Goal: Go to known website: Go to known website

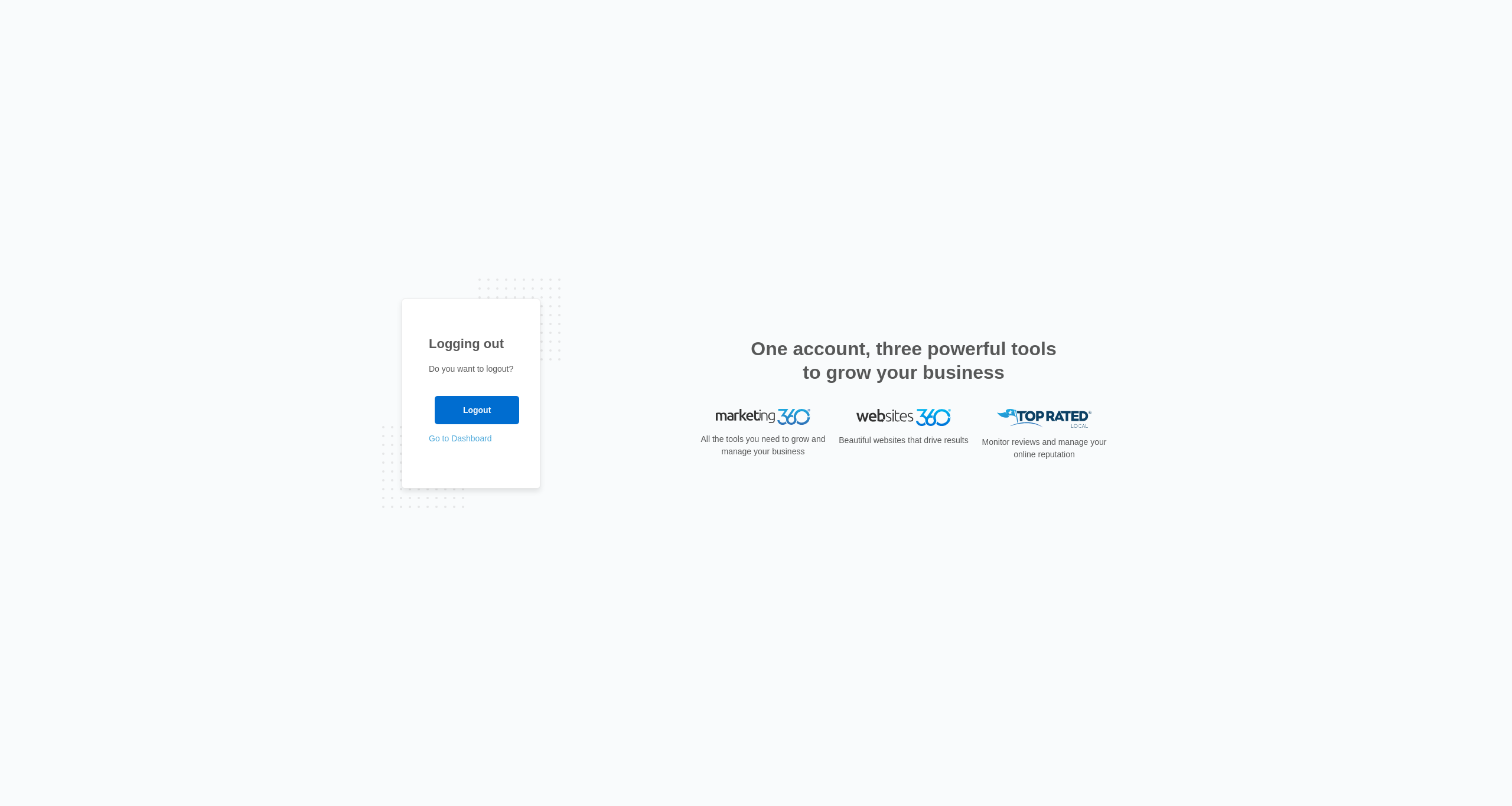
click at [469, 441] on link "Go to Dashboard" at bounding box center [460, 439] width 63 height 9
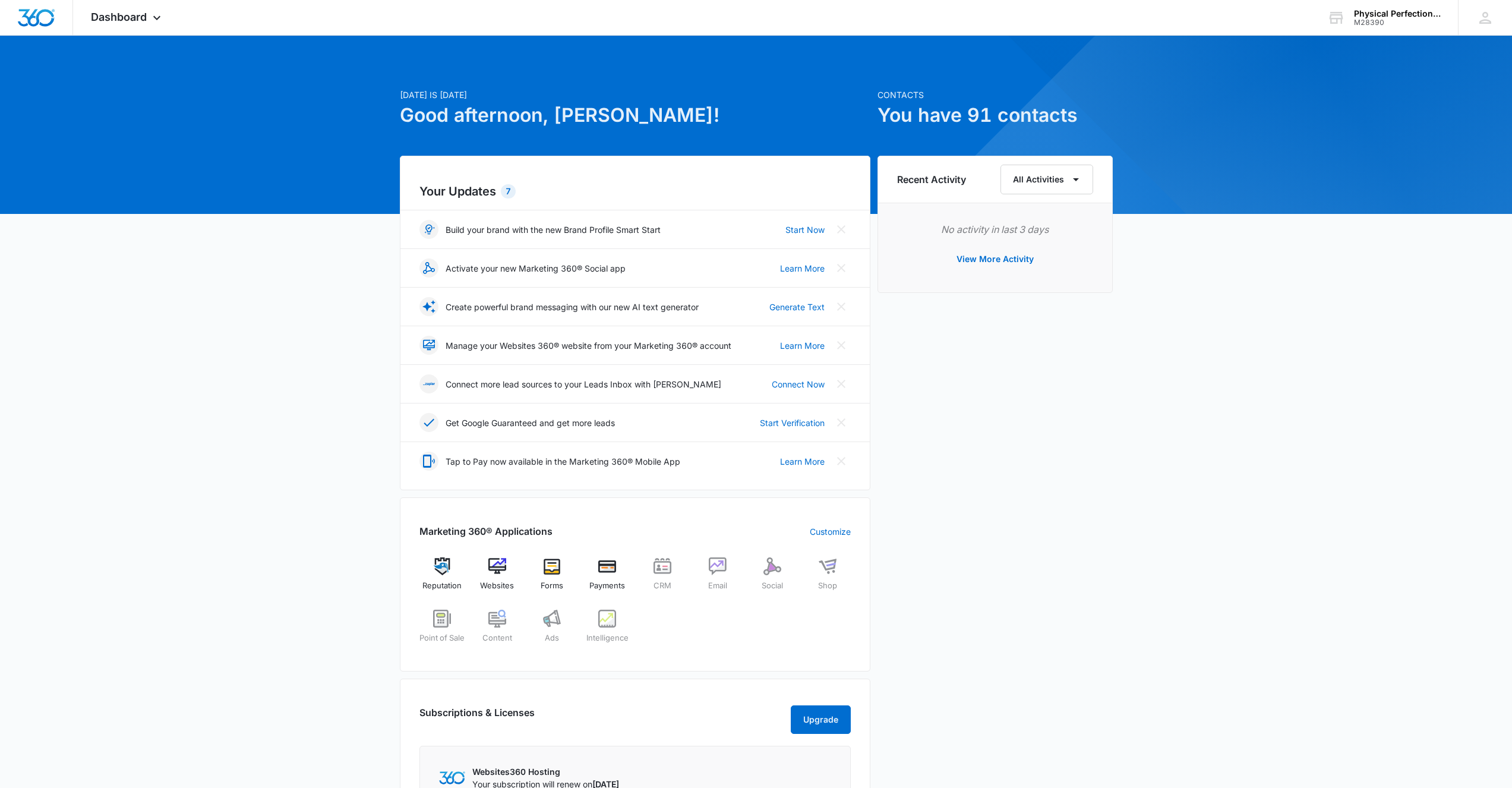
click at [304, 173] on div "[DATE] is [DATE] Good afternoon, [PERSON_NAME]! Contacts You have 91 contacts Y…" at bounding box center [756, 553] width 1512 height 1006
click at [492, 574] on img at bounding box center [497, 566] width 18 height 18
